Goal: Download file/media

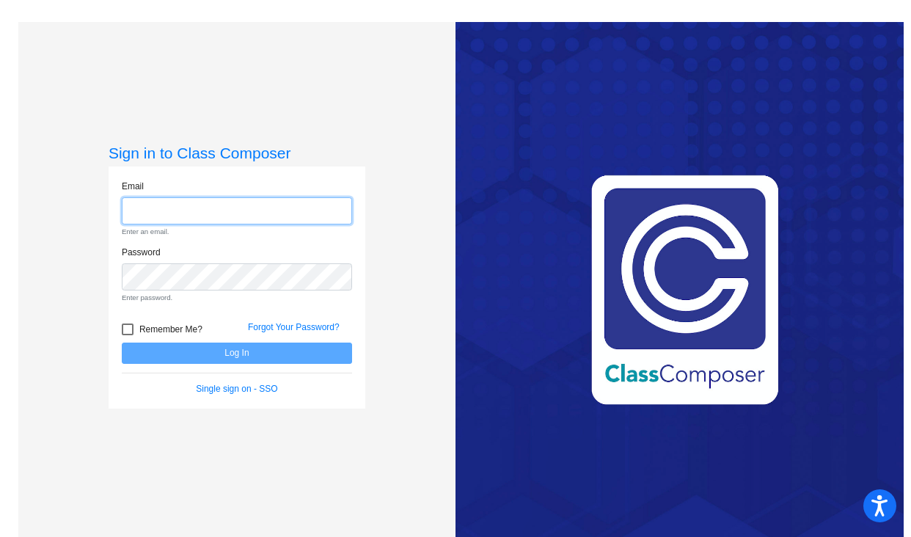
type input "[EMAIL_ADDRESS][PERSON_NAME][DOMAIN_NAME]"
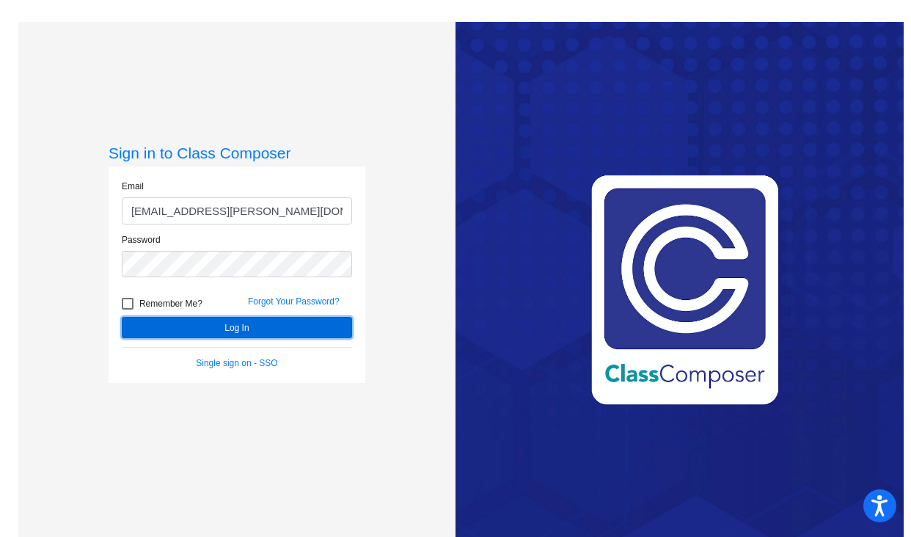
click at [221, 353] on form "Email [EMAIL_ADDRESS][PERSON_NAME][DOMAIN_NAME] Password Remember Me? Forgot Yo…" at bounding box center [237, 275] width 230 height 190
click at [213, 323] on button "Log In" at bounding box center [237, 327] width 230 height 21
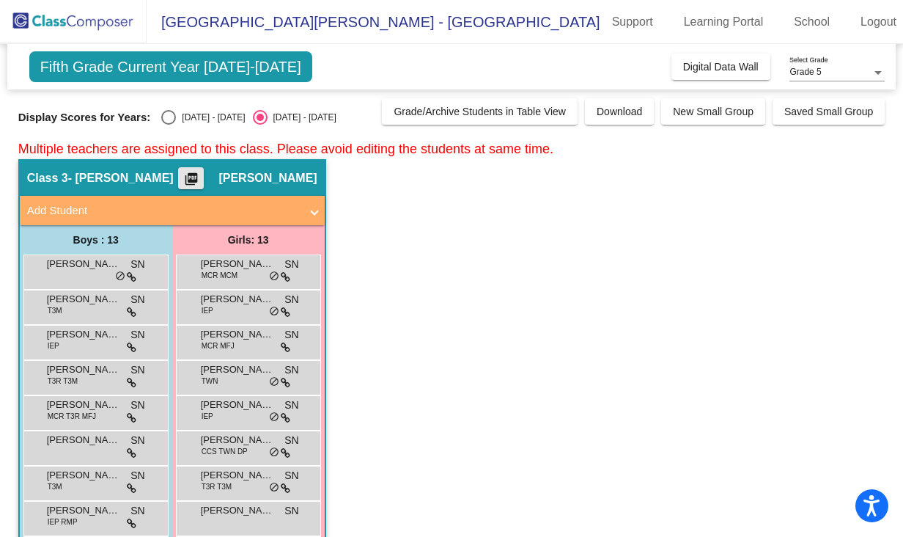
click at [200, 178] on mat-icon "picture_as_pdf" at bounding box center [192, 182] width 18 height 21
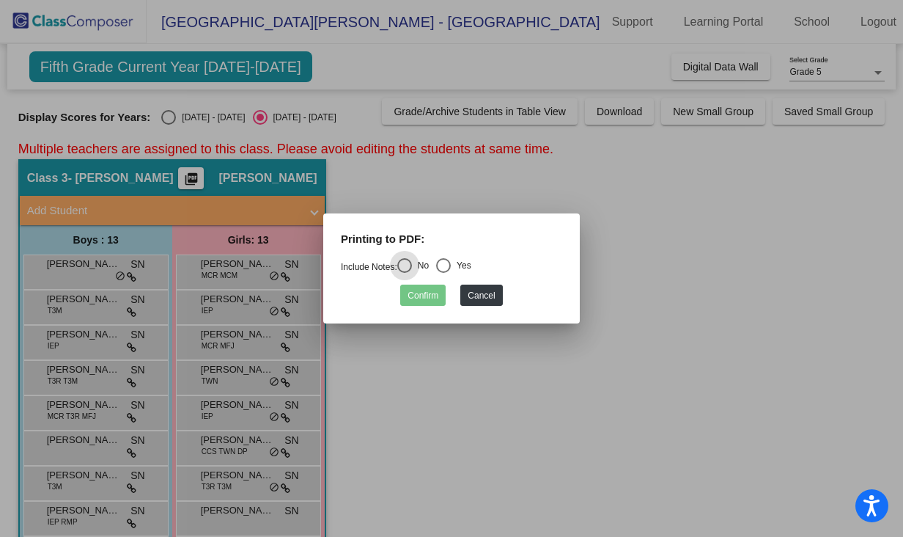
click at [447, 265] on div "Select an option" at bounding box center [443, 265] width 15 height 15
click at [444, 273] on input "Yes" at bounding box center [443, 273] width 1 height 1
radio input "true"
click at [414, 297] on button "Confirm" at bounding box center [422, 294] width 45 height 21
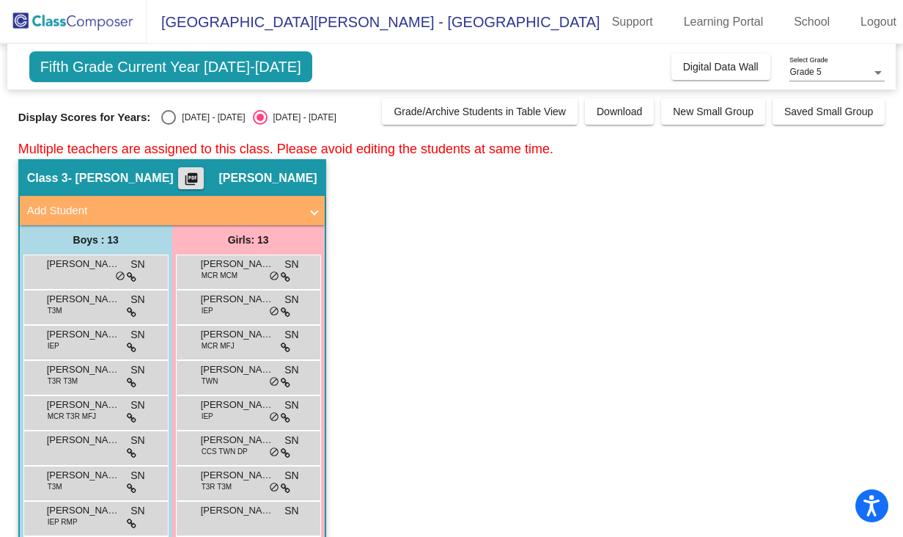
click at [164, 118] on div "Select an option" at bounding box center [168, 117] width 15 height 15
click at [168, 125] on input "[DATE] - [DATE]" at bounding box center [168, 125] width 1 height 1
radio input "true"
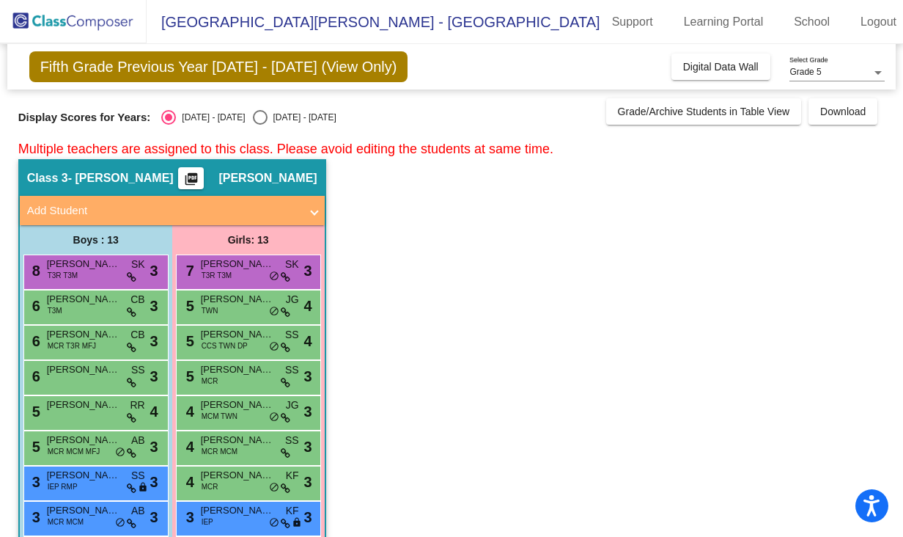
click at [200, 180] on mat-icon "picture_as_pdf" at bounding box center [192, 182] width 18 height 21
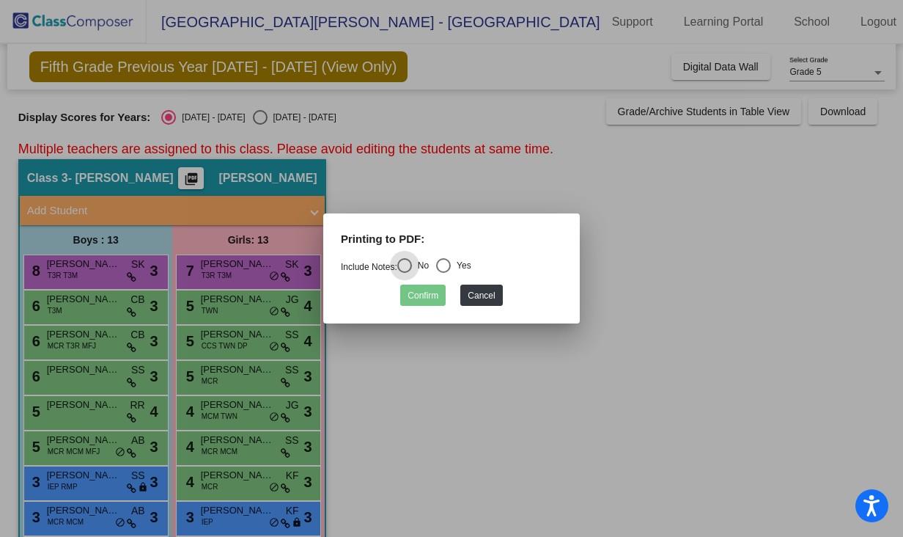
click at [446, 265] on div "Select an option" at bounding box center [443, 265] width 15 height 15
click at [444, 273] on input "Yes" at bounding box center [443, 273] width 1 height 1
radio input "true"
click at [418, 293] on button "Confirm" at bounding box center [422, 294] width 45 height 21
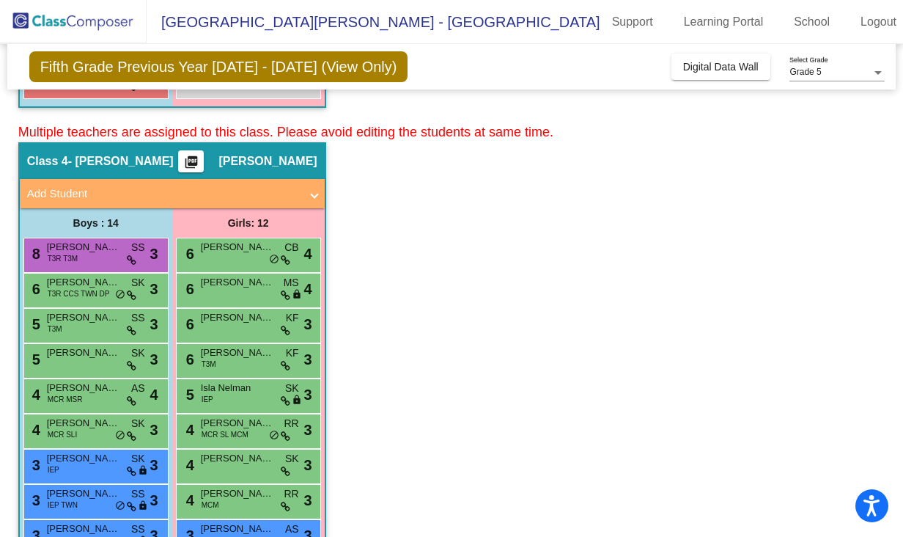
scroll to position [622, 0]
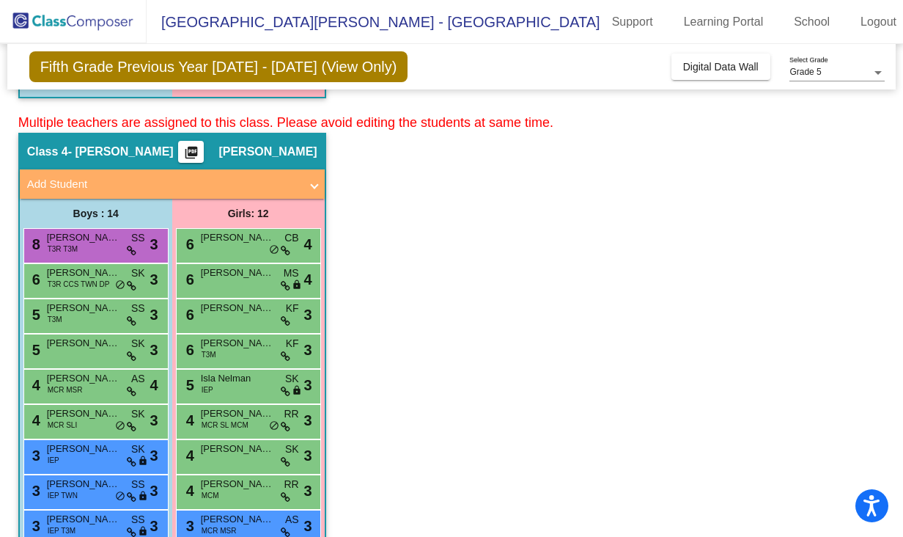
click at [200, 147] on mat-icon "picture_as_pdf" at bounding box center [192, 155] width 18 height 21
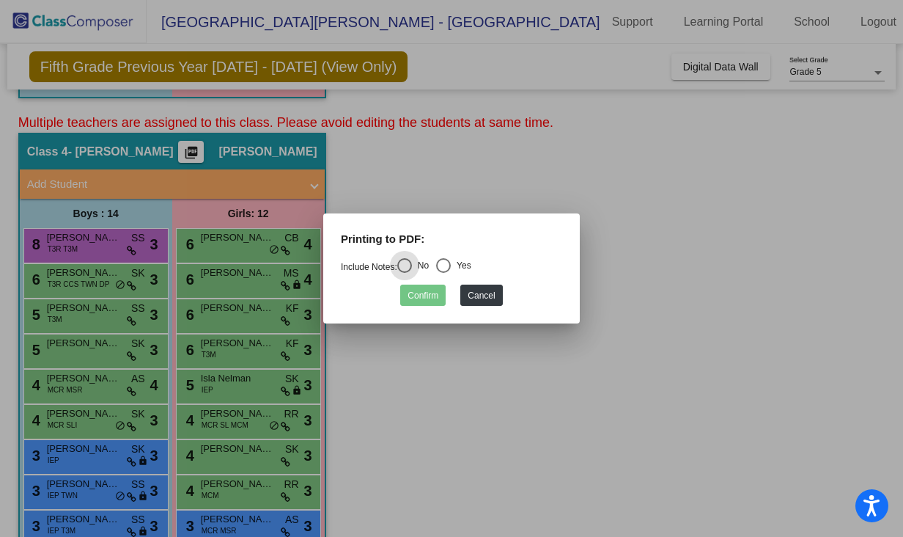
click at [448, 265] on div "Select an option" at bounding box center [443, 265] width 15 height 15
click at [444, 273] on input "Yes" at bounding box center [443, 273] width 1 height 1
radio input "true"
click at [422, 293] on button "Confirm" at bounding box center [422, 294] width 45 height 21
